Goal: Navigation & Orientation: Find specific page/section

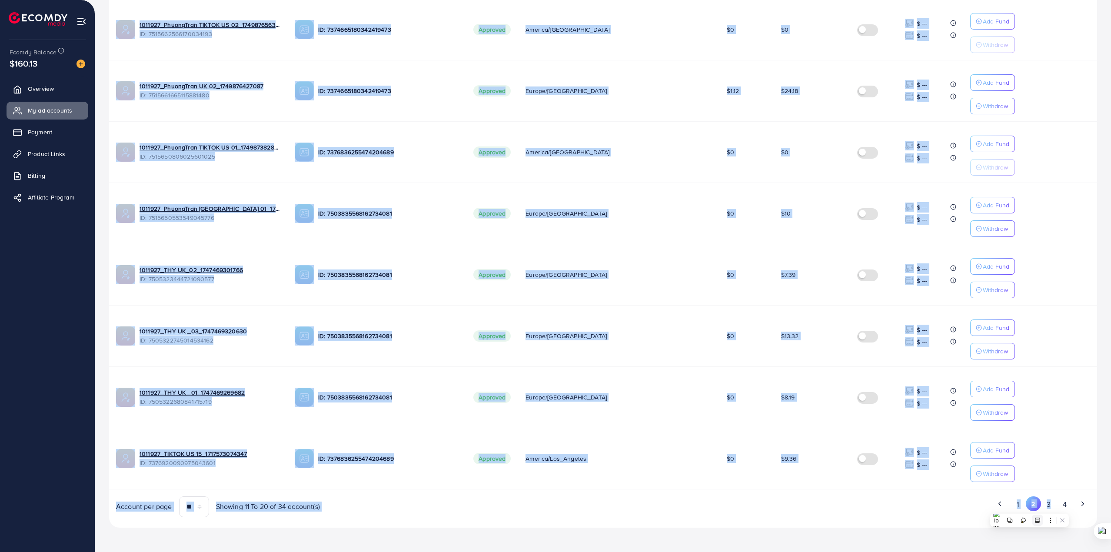
scroll to position [341, 0]
click at [1051, 502] on button "3" at bounding box center [1049, 505] width 16 height 16
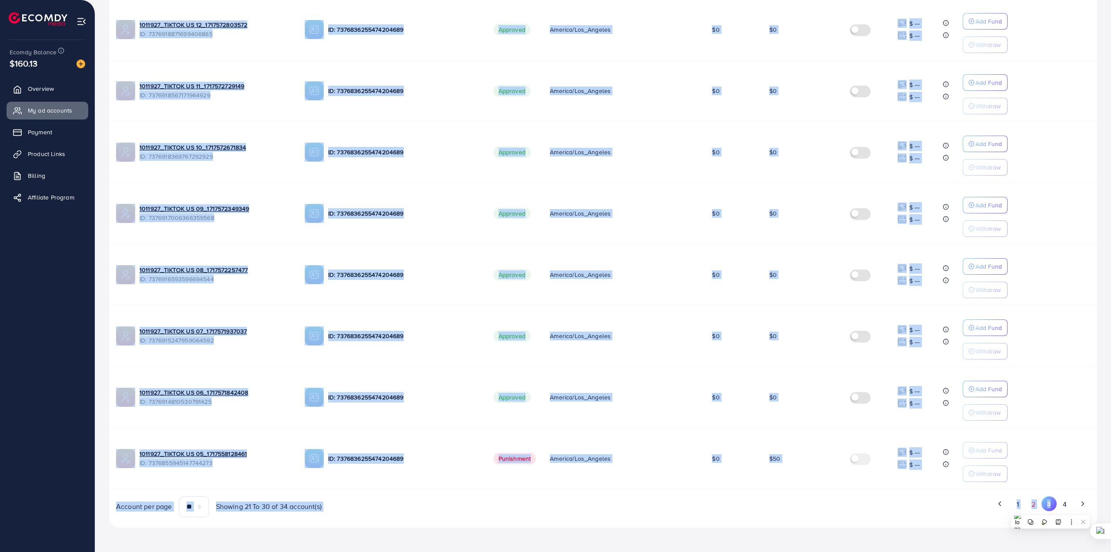
click at [1034, 503] on button "2" at bounding box center [1034, 505] width 16 height 16
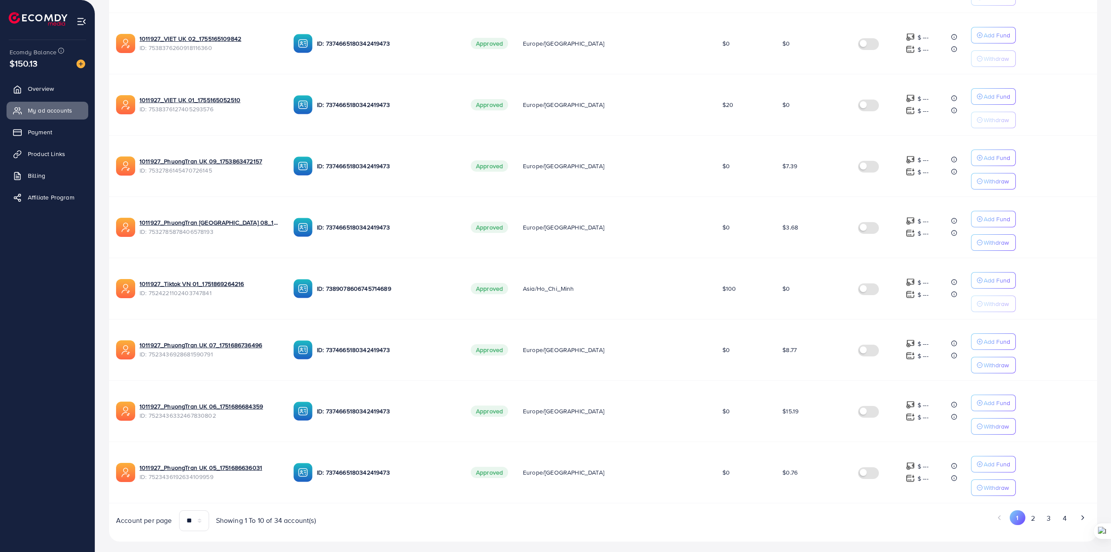
scroll to position [341, 0]
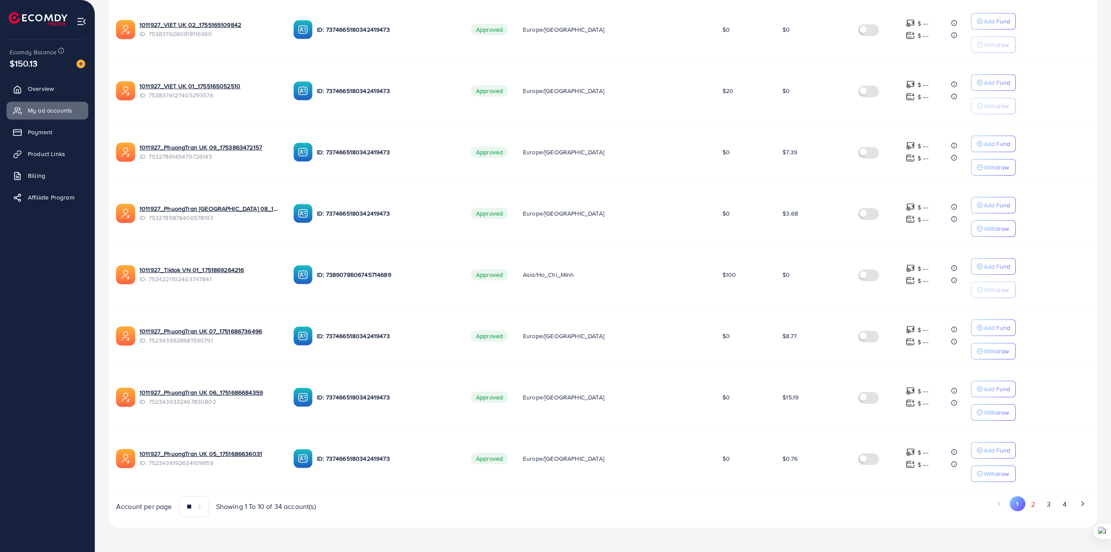
click at [1035, 511] on button "2" at bounding box center [1034, 505] width 16 height 16
click at [1045, 506] on button "3" at bounding box center [1049, 505] width 16 height 16
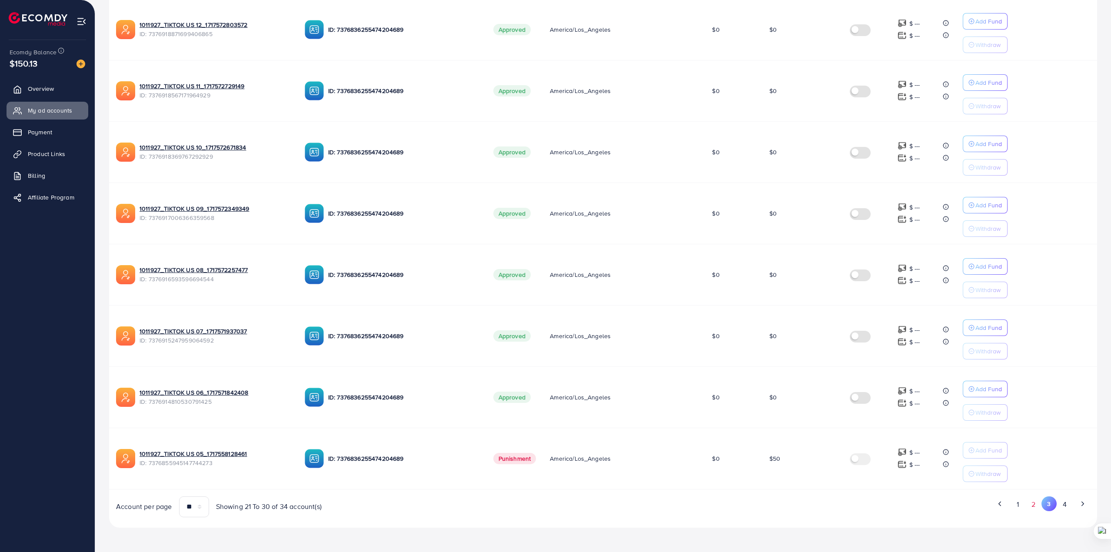
click at [1034, 503] on button "2" at bounding box center [1034, 505] width 16 height 16
